Goal: Find specific page/section: Find specific page/section

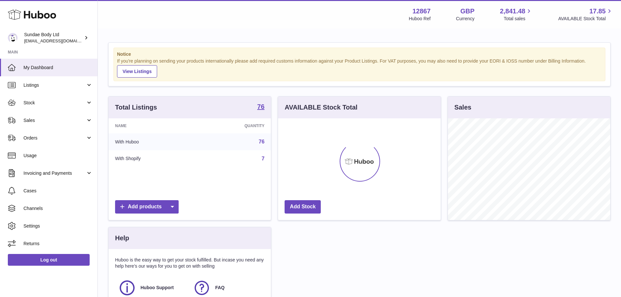
scroll to position [102, 163]
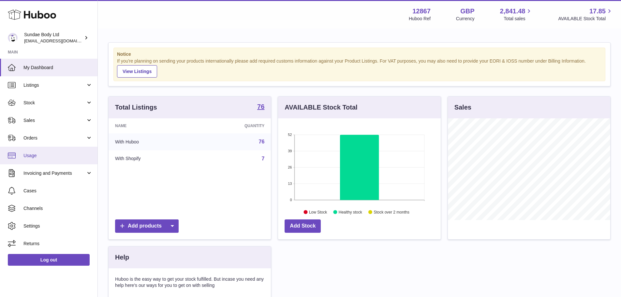
click at [45, 158] on span "Usage" at bounding box center [57, 156] width 69 height 6
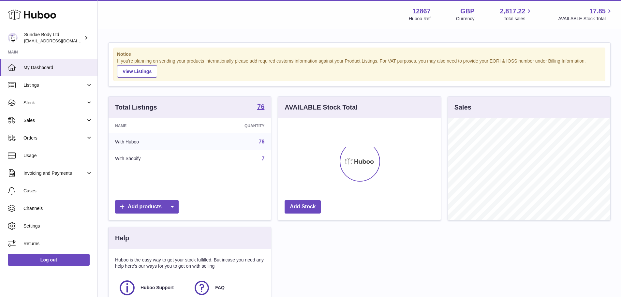
scroll to position [102, 163]
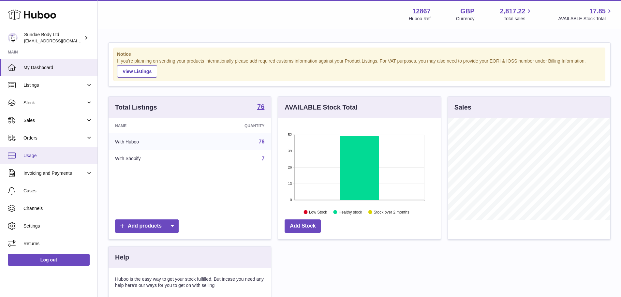
click at [39, 149] on link "Usage" at bounding box center [49, 156] width 98 height 18
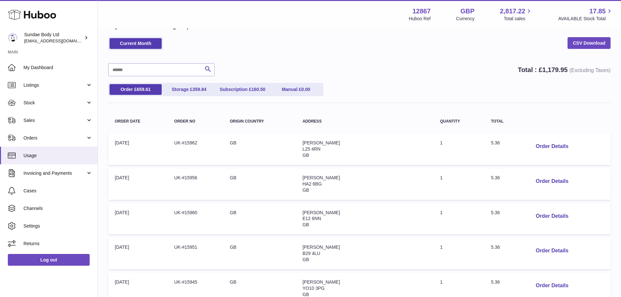
scroll to position [33, 0]
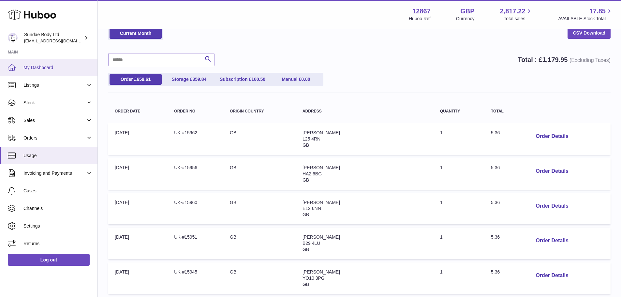
click at [44, 67] on span "My Dashboard" at bounding box center [57, 68] width 69 height 6
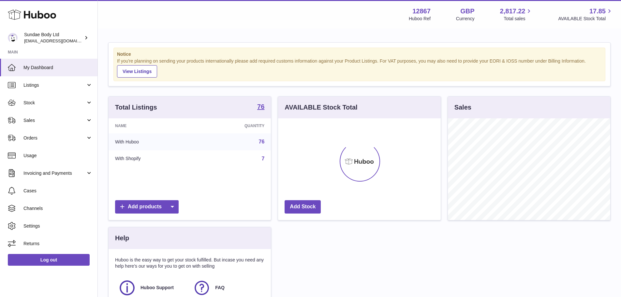
scroll to position [102, 163]
